Goal: Information Seeking & Learning: Learn about a topic

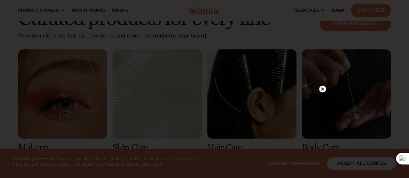
scroll to position [1169, 0]
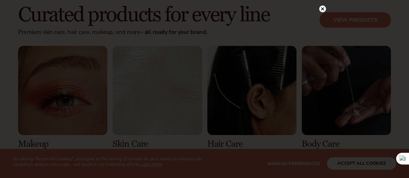
drag, startPoint x: 413, startPoint y: 10, endPoint x: 412, endPoint y: 81, distance: 70.8
click at [324, 8] on div at bounding box center [204, 89] width 409 height 178
click at [322, 14] on circle at bounding box center [322, 15] width 7 height 7
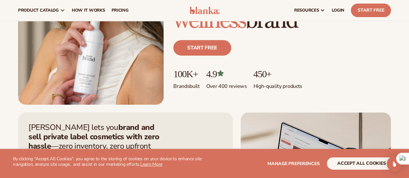
scroll to position [0, 0]
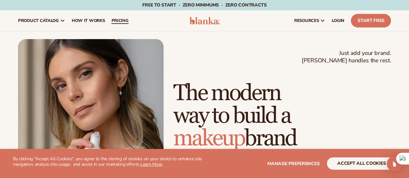
click at [121, 22] on span "pricing" at bounding box center [119, 20] width 17 height 5
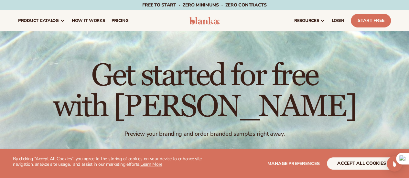
drag, startPoint x: 413, startPoint y: 20, endPoint x: 413, endPoint y: -4, distance: 23.6
click at [408, 0] on html "WE USE COOKIES By clicking "Accept All Cookies", you agree to the storing of co…" at bounding box center [204, 89] width 409 height 178
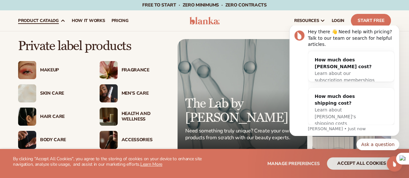
click at [51, 70] on div "Makeup" at bounding box center [63, 70] width 47 height 5
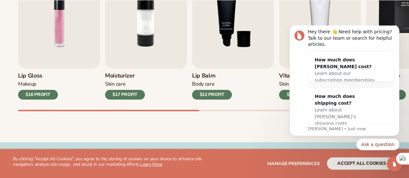
scroll to position [267, 0]
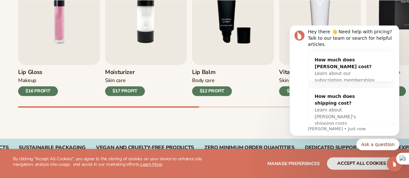
drag, startPoint x: 413, startPoint y: 8, endPoint x: 413, endPoint y: 40, distance: 32.0
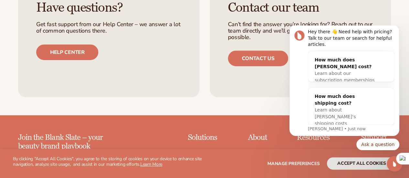
scroll to position [1017, 0]
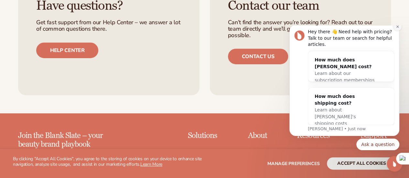
click at [397, 28] on icon "Dismiss notification" at bounding box center [397, 27] width 4 height 4
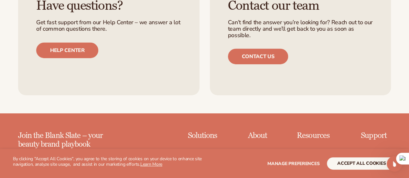
click at [399, 31] on div "Have questions? Get fast support from our Help Center – we answer a lot of comm…" at bounding box center [204, 32] width 409 height 164
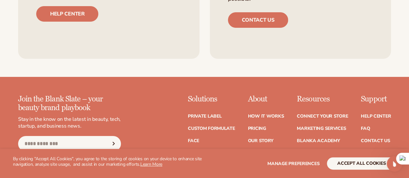
scroll to position [1151, 0]
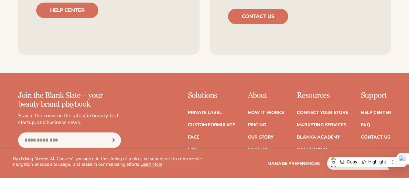
click at [237, 101] on div "Join the Blank Slate – your beauty brand playbook Stay in the know on the lates…" at bounding box center [204, 151] width 373 height 121
click at [297, 111] on link "Connect your store" at bounding box center [322, 113] width 51 height 5
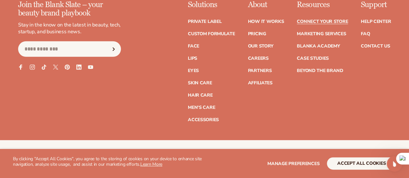
scroll to position [880, 0]
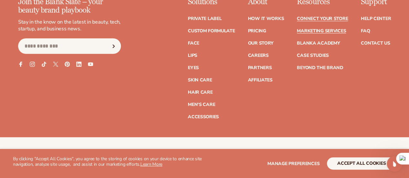
click at [297, 33] on link "Marketing services" at bounding box center [321, 31] width 49 height 5
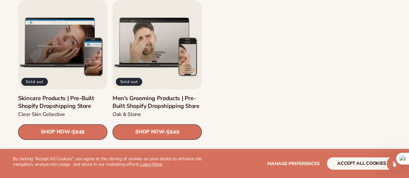
scroll to position [833, 0]
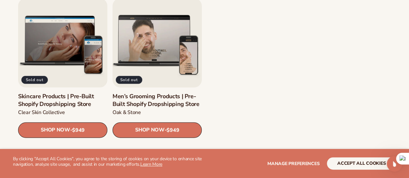
click at [153, 93] on link "Men’s Grooming Products | Pre-Built Shopify Dropshipping Store" at bounding box center [156, 100] width 89 height 15
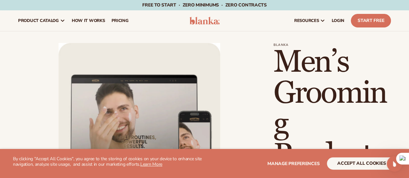
drag, startPoint x: 0, startPoint y: 0, endPoint x: 370, endPoint y: -37, distance: 371.4
click at [370, 0] on html "WE USE COOKIES By clicking "Accept All Cookies", you agree to the storing of co…" at bounding box center [204, 89] width 409 height 178
click at [116, 16] on link "pricing" at bounding box center [120, 20] width 24 height 21
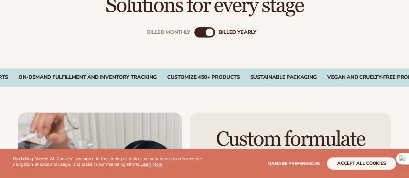
scroll to position [220, 0]
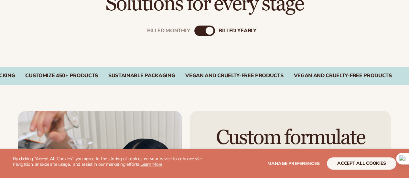
click at [205, 30] on div "Billed Monthly billed Yearly" at bounding box center [204, 31] width 21 height 10
click at [202, 31] on div "Billed Monthly" at bounding box center [198, 31] width 8 height 8
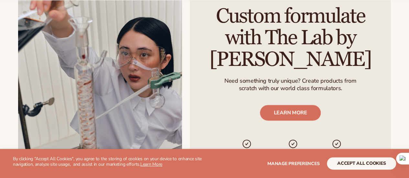
drag, startPoint x: 412, startPoint y: 44, endPoint x: 413, endPoint y: 66, distance: 22.0
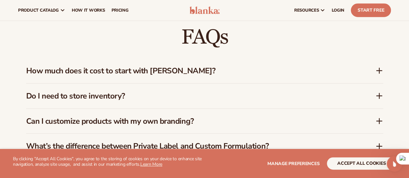
scroll to position [0, 0]
click at [168, 69] on h3 "How much does it cost to start with Blanka?" at bounding box center [191, 70] width 330 height 9
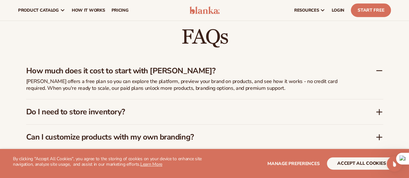
click at [190, 64] on div "How much does it cost to start with Blanka?" at bounding box center [204, 68] width 357 height 20
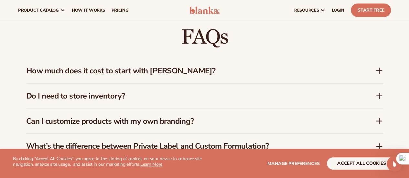
click at [111, 104] on div "Do I need to store inventory?" at bounding box center [204, 96] width 357 height 25
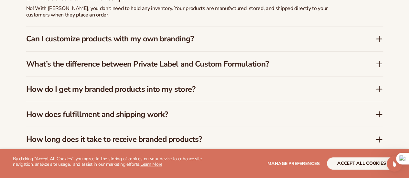
scroll to position [989, 0]
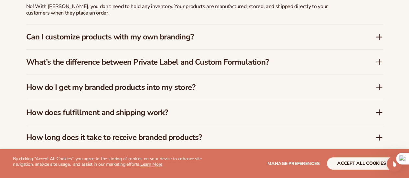
click at [117, 27] on div "Can I customize products with my own branding?" at bounding box center [204, 37] width 357 height 25
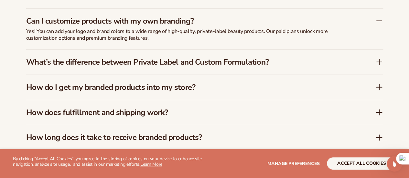
click at [138, 60] on h3 "What’s the difference between Private Label and Custom Formulation?" at bounding box center [191, 62] width 330 height 9
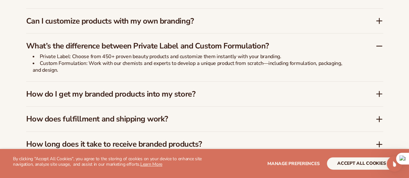
click at [109, 94] on h3 "How do I get my branded products into my store?" at bounding box center [191, 94] width 330 height 9
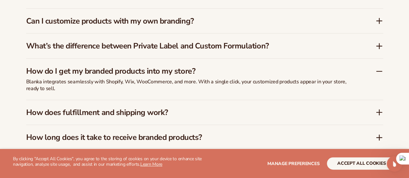
click at [118, 111] on h3 "How does fulfillment and shipping work?" at bounding box center [191, 112] width 330 height 9
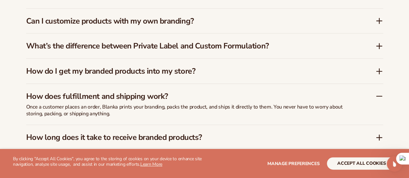
click at [0, 110] on div "FAQs How much does it cost to start with Blanka? Blanka offers a free plan so y…" at bounding box center [204, 50] width 409 height 301
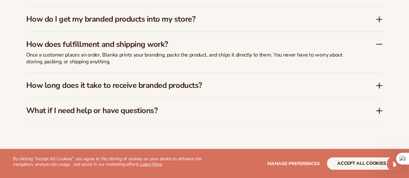
scroll to position [1053, 0]
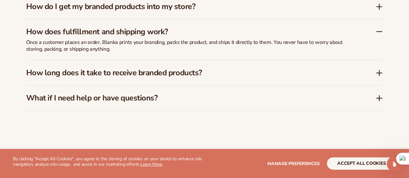
click at [100, 76] on h3 "How long does it take to receive branded products?" at bounding box center [191, 72] width 330 height 9
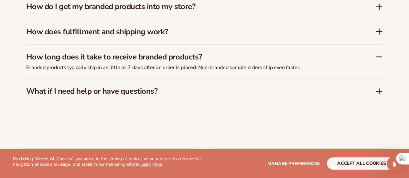
click at [88, 88] on h3 "What if I need help or have questions?" at bounding box center [191, 91] width 330 height 9
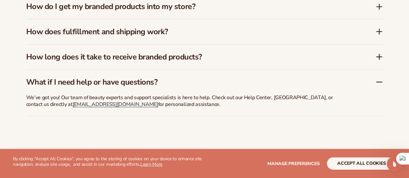
click at [88, 89] on div "We’ve got you! Our team of beauty experts and support specialists is here to he…" at bounding box center [187, 102] width 323 height 26
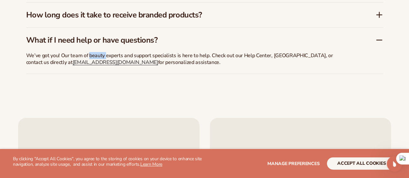
scroll to position [1164, 0]
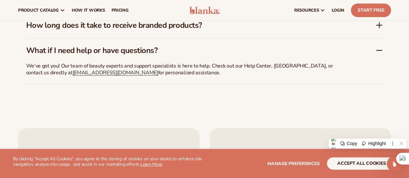
click at [153, 5] on nav "product catalog Private label products The Lab by Blanka" at bounding box center [99, 10] width 168 height 21
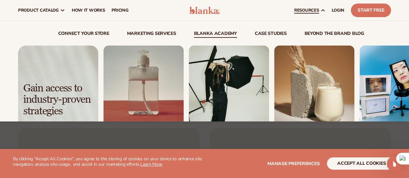
click at [224, 35] on link "Blanka Academy" at bounding box center [215, 34] width 43 height 6
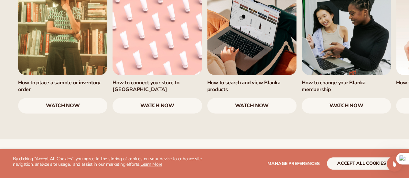
scroll to position [436, 0]
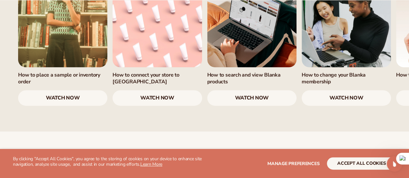
click at [354, 85] on h3 "How to change your Blanka membership" at bounding box center [345, 79] width 89 height 14
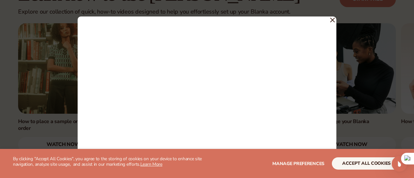
click at [332, 19] on icon at bounding box center [332, 20] width 4 height 4
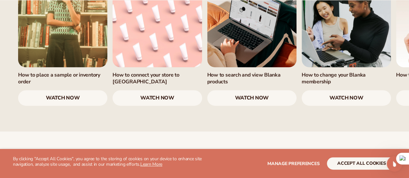
click at [375, 132] on div "Learn how to use Blanka Explore our collection of quick, how-to videos designed…" at bounding box center [204, 25] width 409 height 214
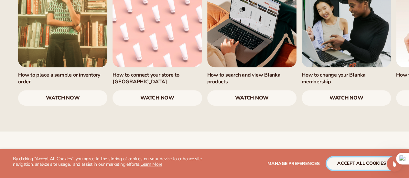
click at [349, 167] on button "accept all cookies" at bounding box center [361, 163] width 69 height 12
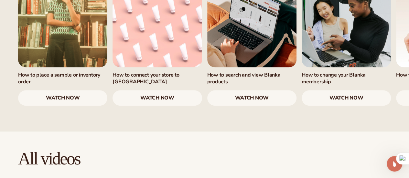
click at [6, 48] on div "Learn how to use Blanka Explore our collection of quick, how-to videos designed…" at bounding box center [204, 25] width 409 height 162
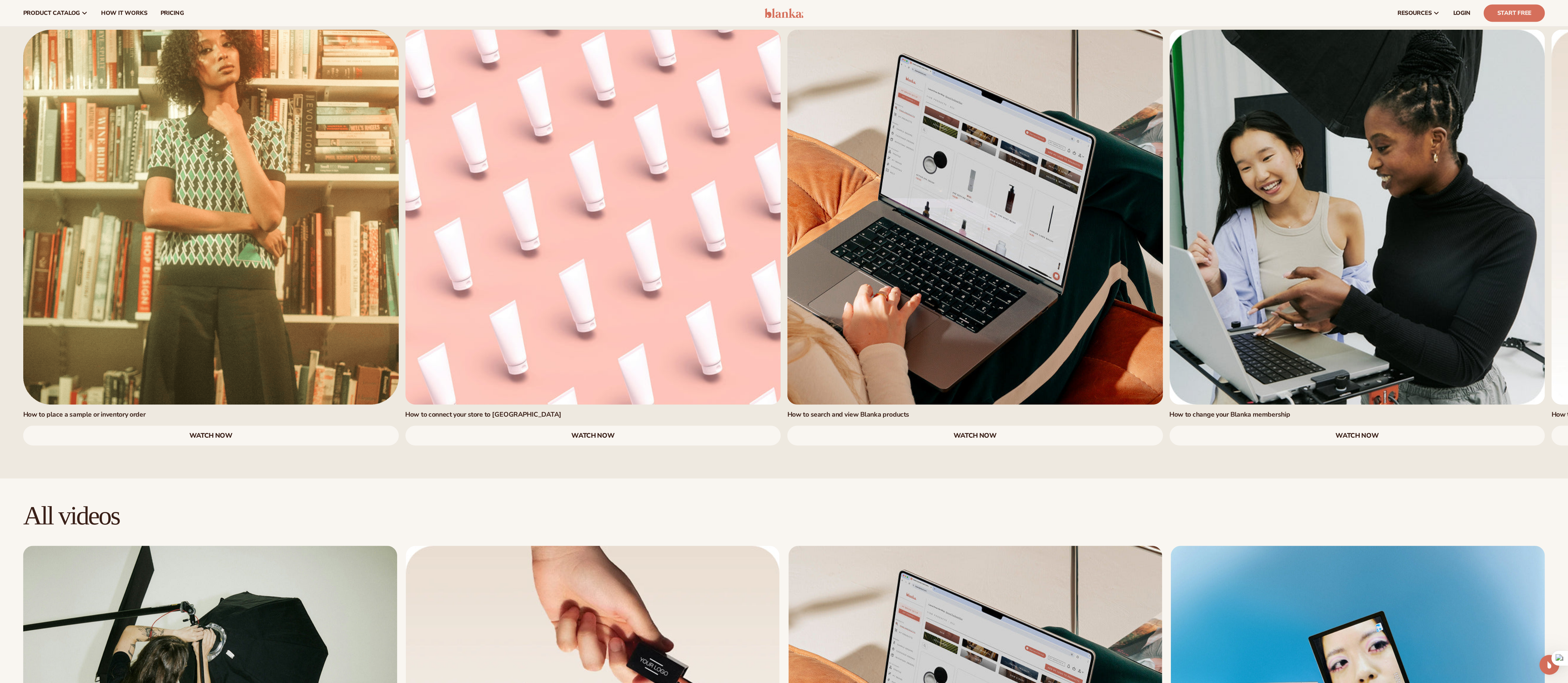
scroll to position [418, 0]
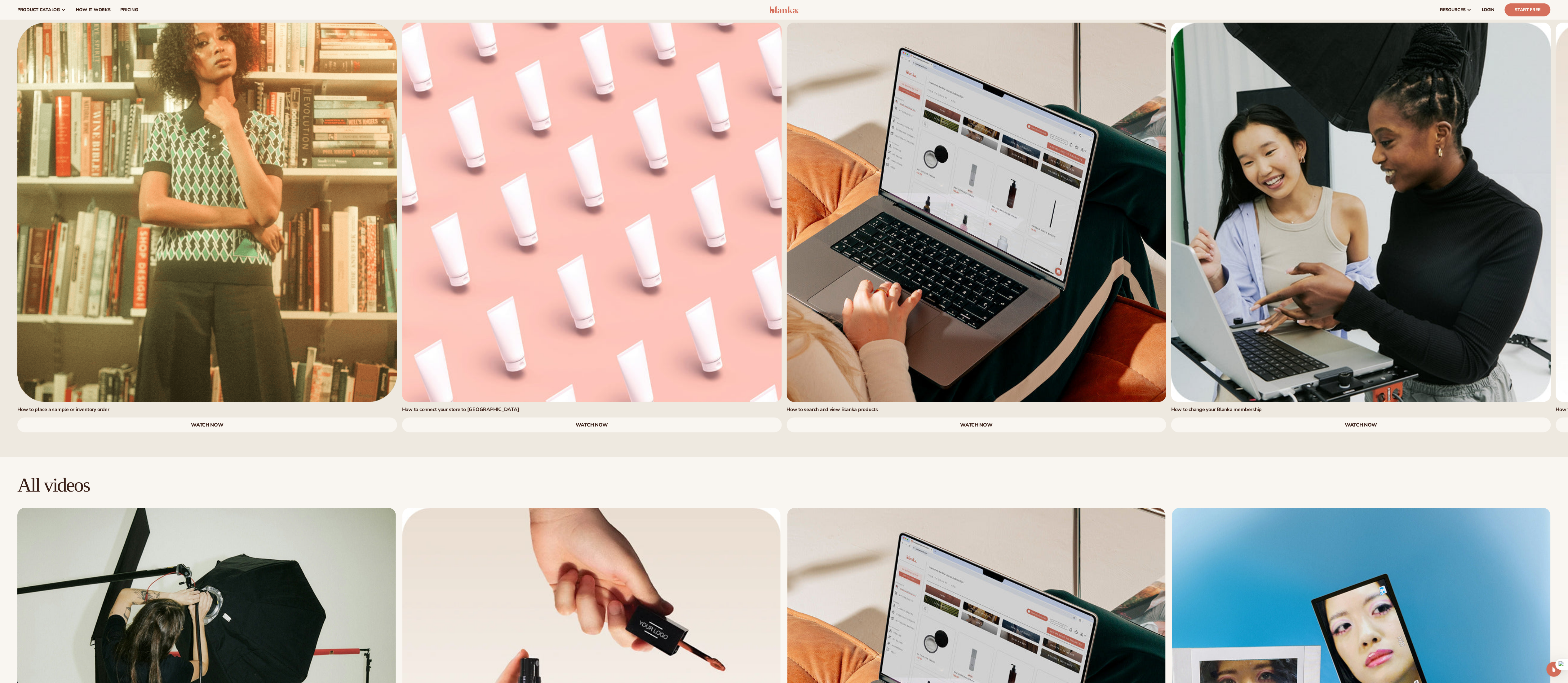
drag, startPoint x: 386, startPoint y: 0, endPoint x: 1047, endPoint y: 460, distance: 805.3
click at [392, 171] on h2 "All videos" at bounding box center [784, 485] width 1533 height 21
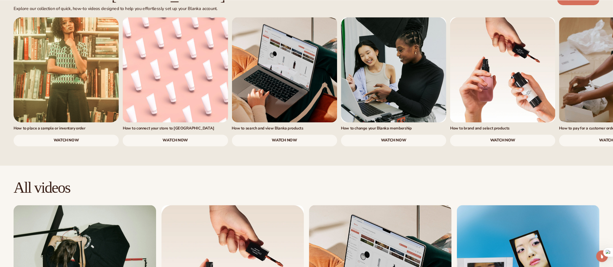
scroll to position [437, 0]
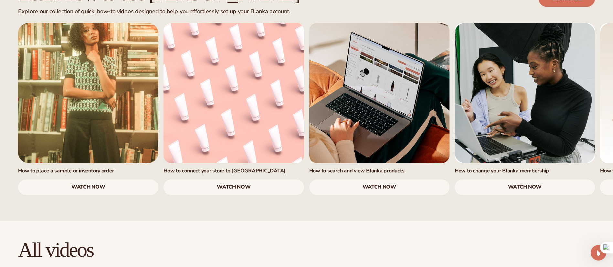
drag, startPoint x: 1546, startPoint y: 5, endPoint x: 426, endPoint y: 175, distance: 1133.3
click at [408, 175] on div "Learn how to use Blanka Explore our collection of quick, how-to videos designed…" at bounding box center [306, 89] width 613 height 264
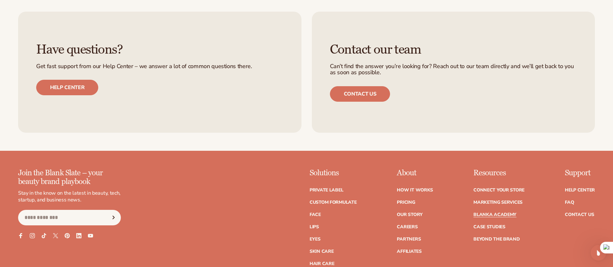
scroll to position [1310, 0]
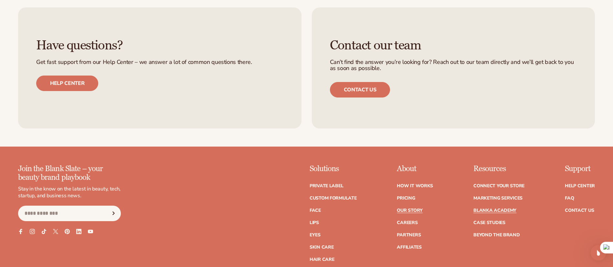
click at [408, 178] on link "Our Story" at bounding box center [410, 210] width 26 height 5
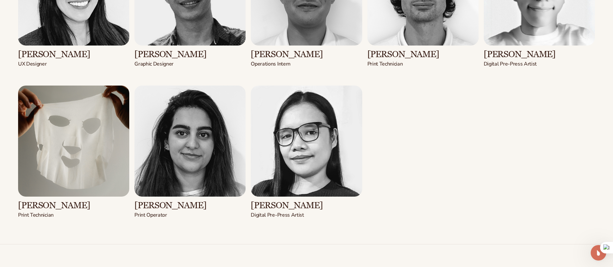
scroll to position [1458, 0]
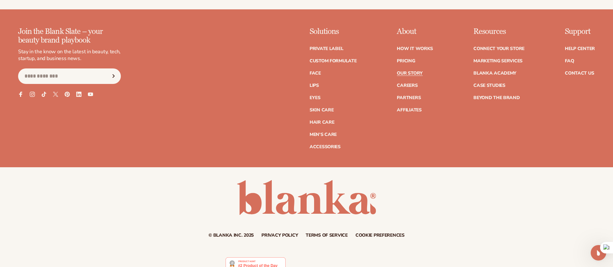
scroll to position [2071, 0]
